Goal: Information Seeking & Learning: Understand process/instructions

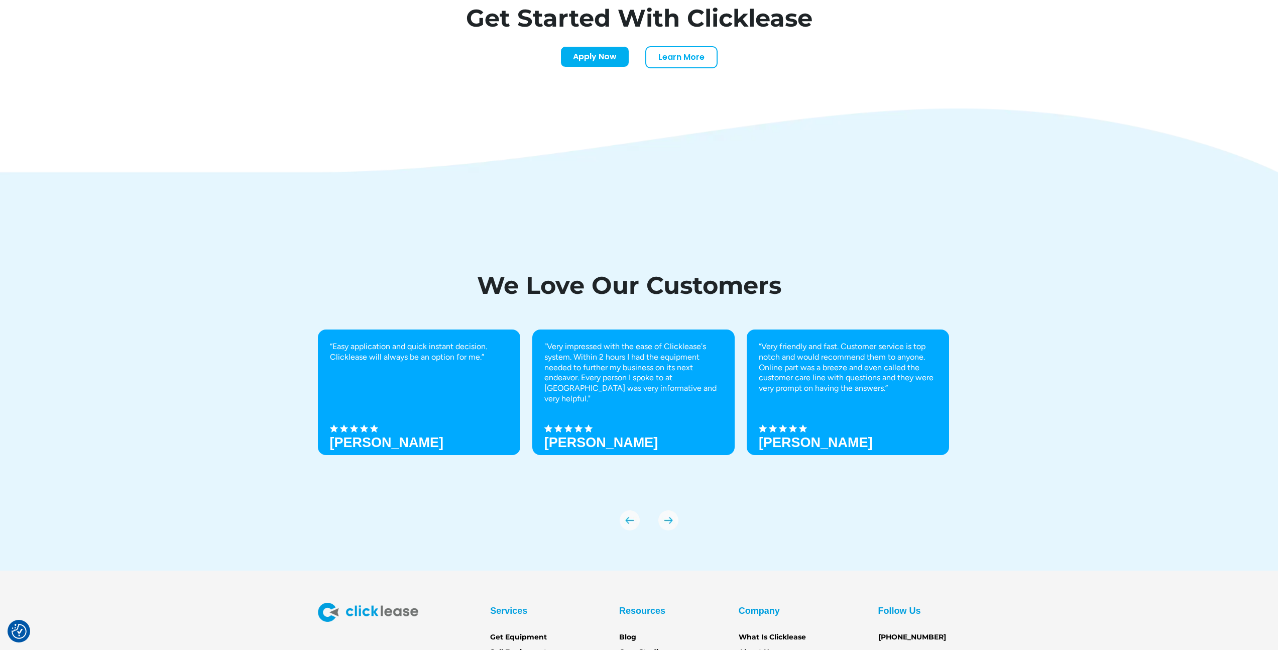
scroll to position [3404, 0]
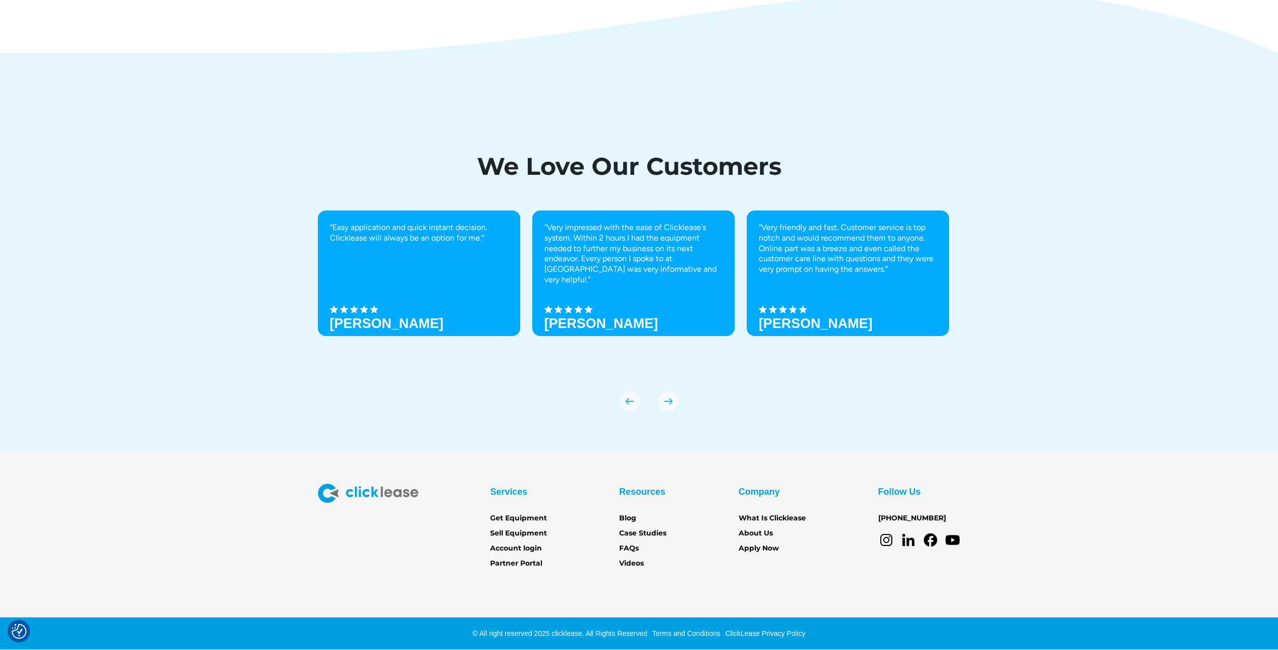
click at [740, 373] on div "“Easy application and quick instant decision. Clicklease will always be an opti…" at bounding box center [639, 310] width 643 height 201
click at [691, 636] on link "Terms and Conditions" at bounding box center [685, 633] width 70 height 8
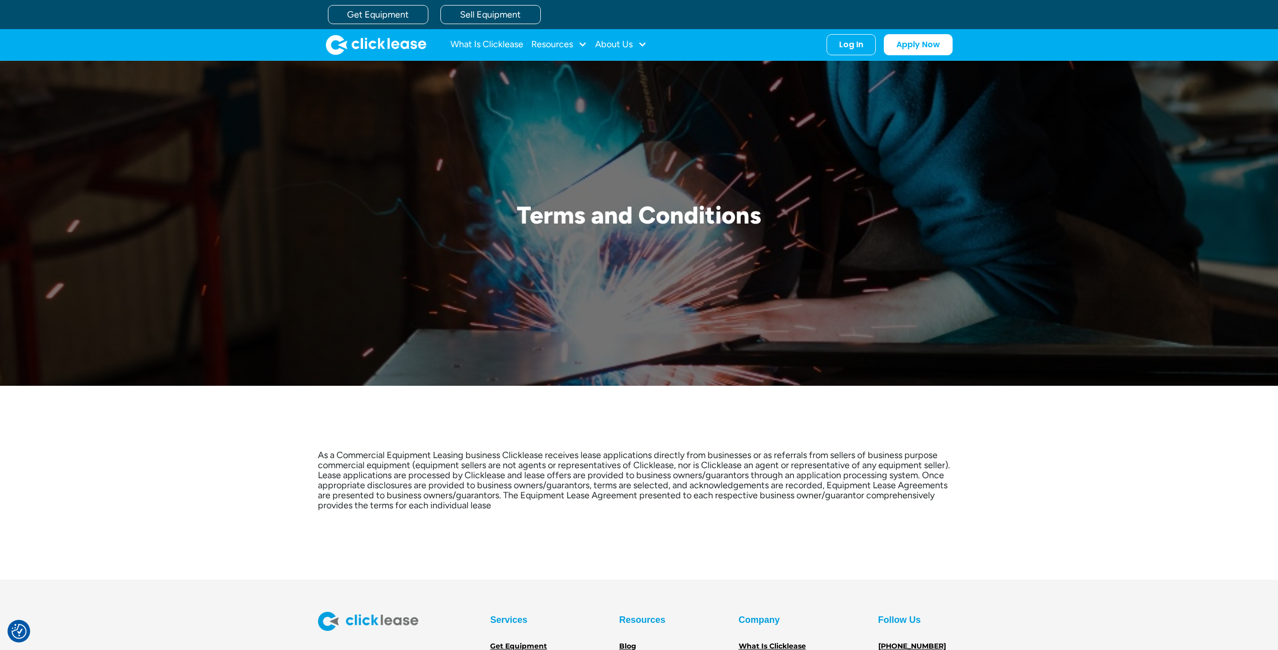
scroll to position [128, 0]
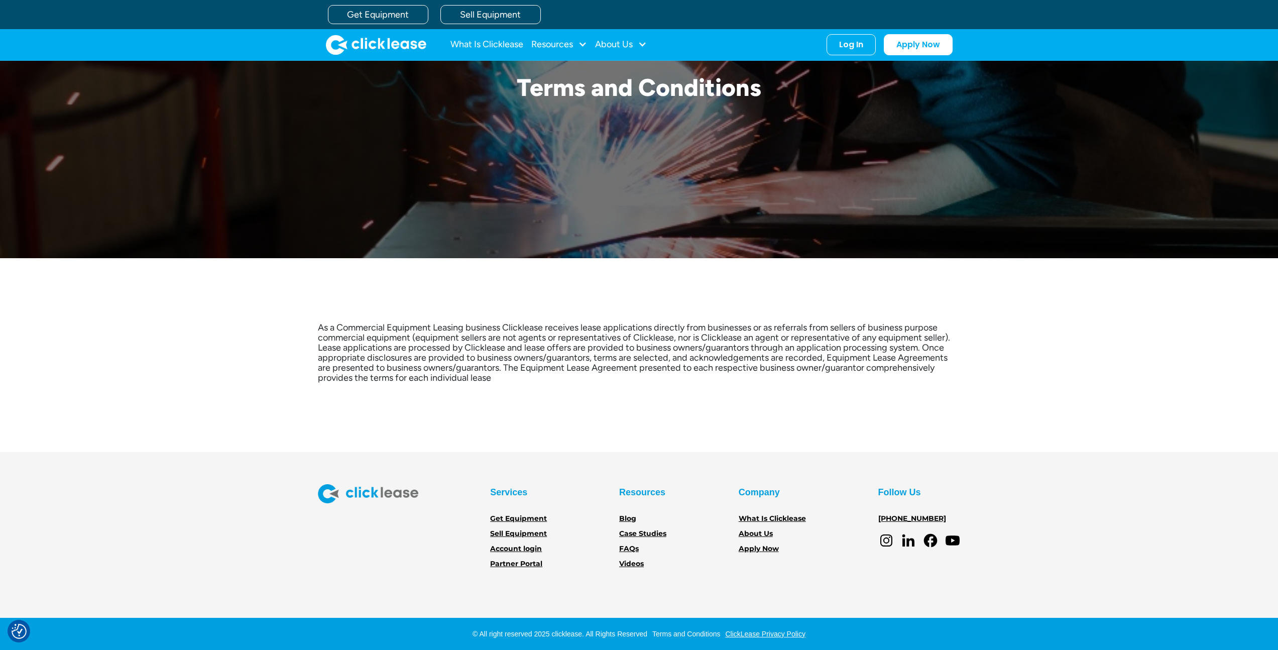
click at [753, 416] on div "As a Commercial Equipment Leasing business Clicklease receives lease applicatio…" at bounding box center [639, 355] width 1151 height 194
